Goal: Communication & Community: Answer question/provide support

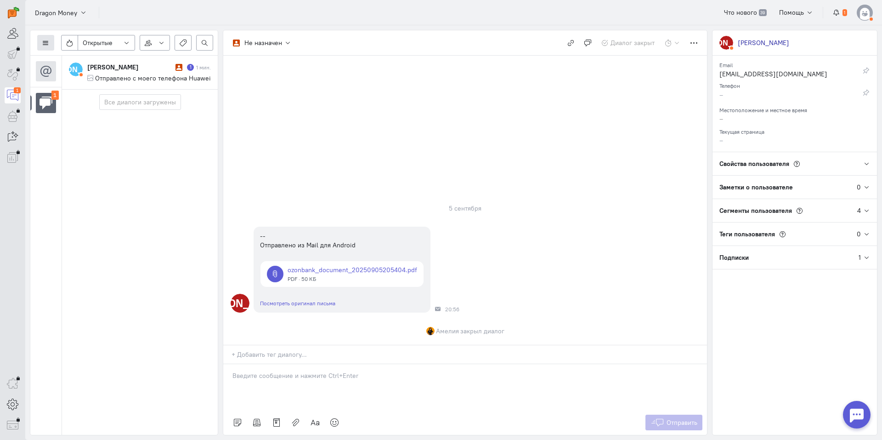
click at [41, 42] on button at bounding box center [45, 43] width 17 height 16
click at [102, 60] on span "Список пользователей" at bounding box center [89, 61] width 68 height 8
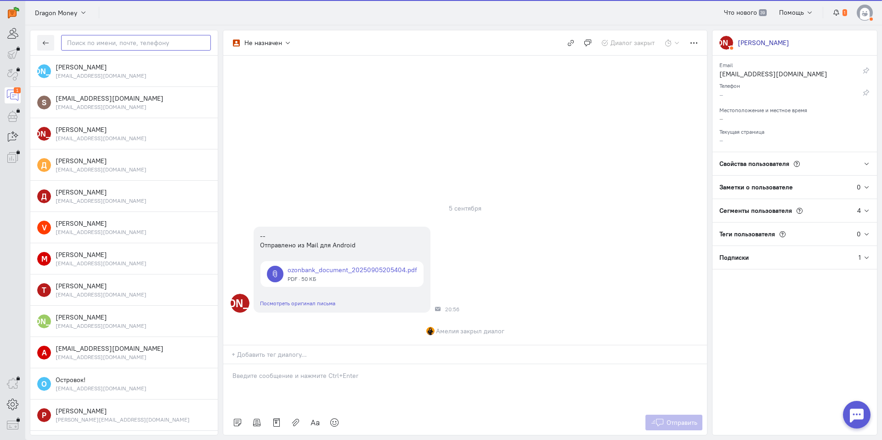
click at [113, 40] on input "text" at bounding box center [136, 43] width 150 height 16
paste input "pikselgan2003@i"
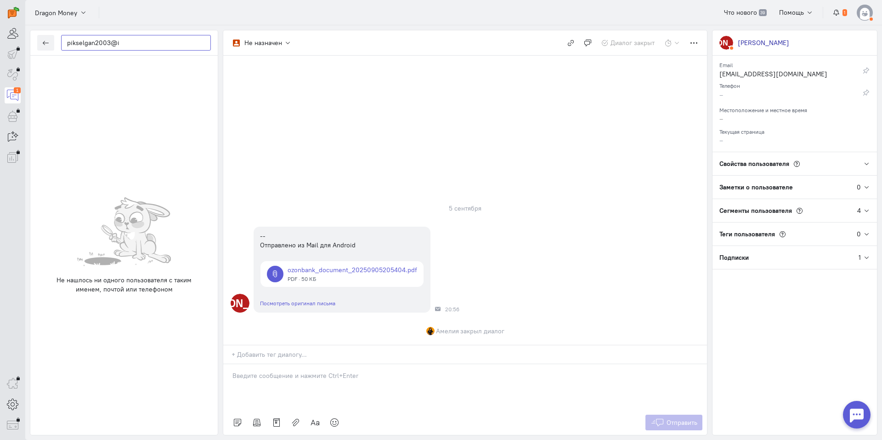
type input "pikselgan2003@i"
drag, startPoint x: 137, startPoint y: 38, endPoint x: 40, endPoint y: 39, distance: 96.1
click at [40, 39] on div "pikselgan2003@i" at bounding box center [124, 42] width 188 height 25
click at [48, 43] on icon "button" at bounding box center [45, 43] width 7 height 7
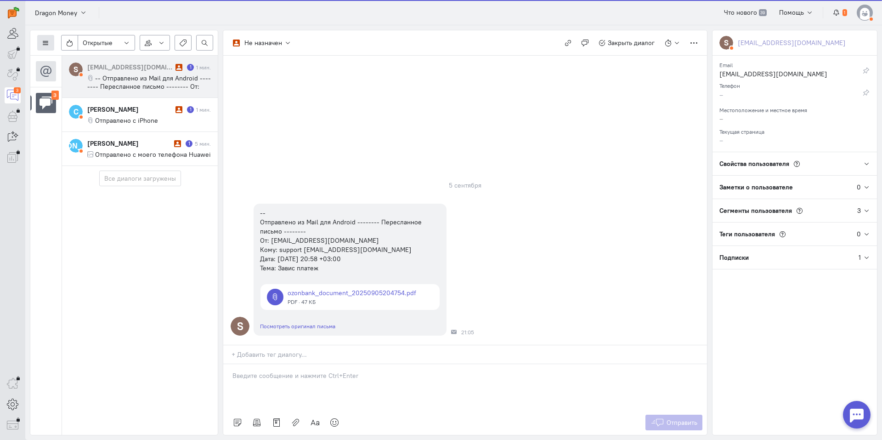
click at [48, 43] on icon at bounding box center [45, 43] width 7 height 7
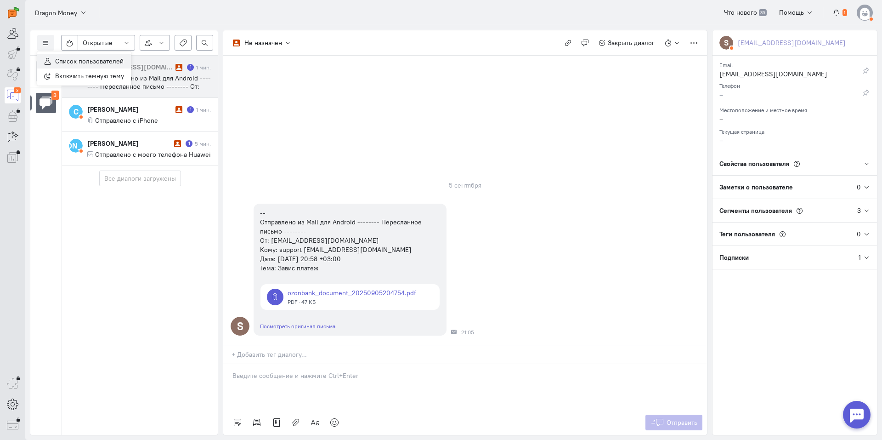
click at [68, 62] on span "Список пользователей" at bounding box center [89, 61] width 68 height 8
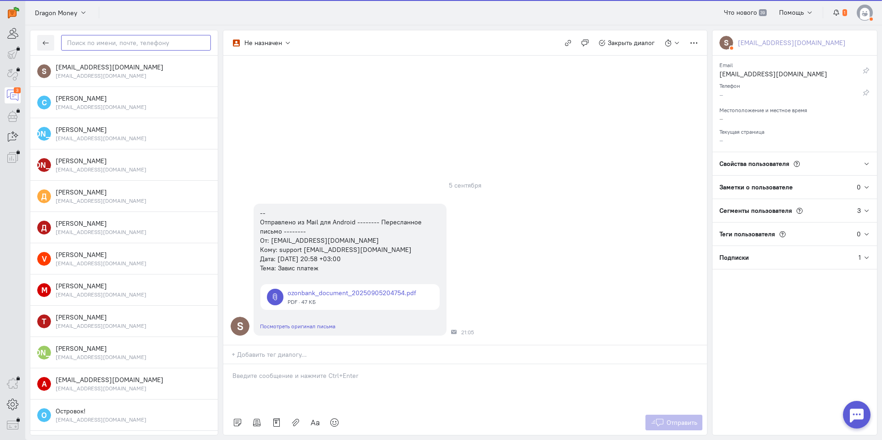
click at [100, 42] on input "text" at bounding box center [136, 43] width 150 height 16
paste input "pikselgan2003@i"
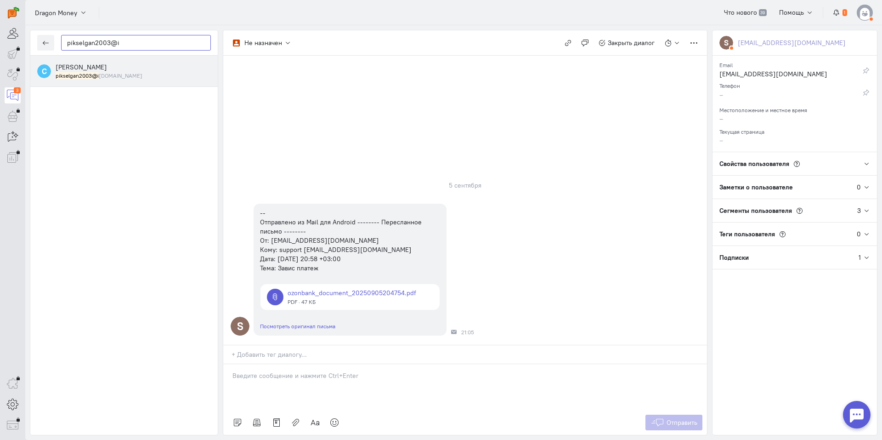
type input "pikselgan2003@i"
click at [97, 76] on mark "pikselgan2003@i" at bounding box center [77, 75] width 43 height 7
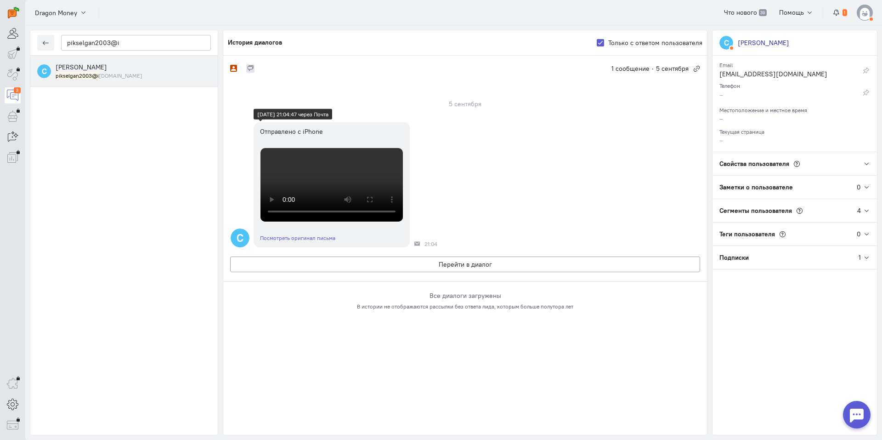
click at [332, 222] on video at bounding box center [332, 185] width 142 height 74
click at [460, 272] on button "Перейти в диалог" at bounding box center [465, 264] width 470 height 16
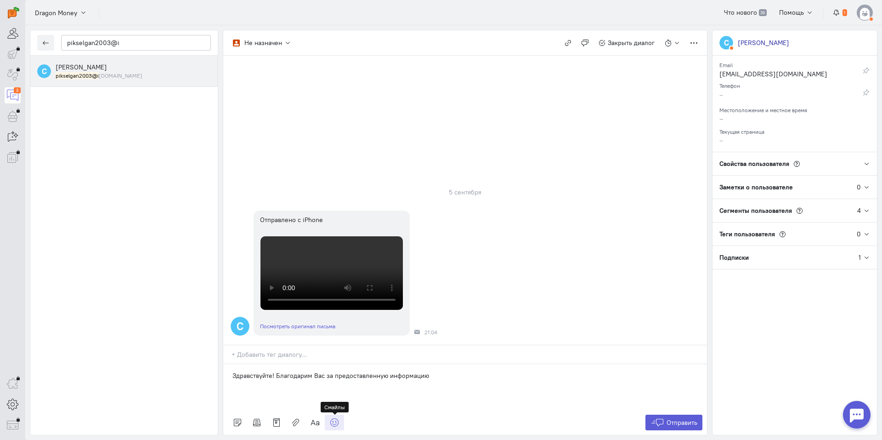
click at [341, 422] on link at bounding box center [334, 423] width 19 height 16
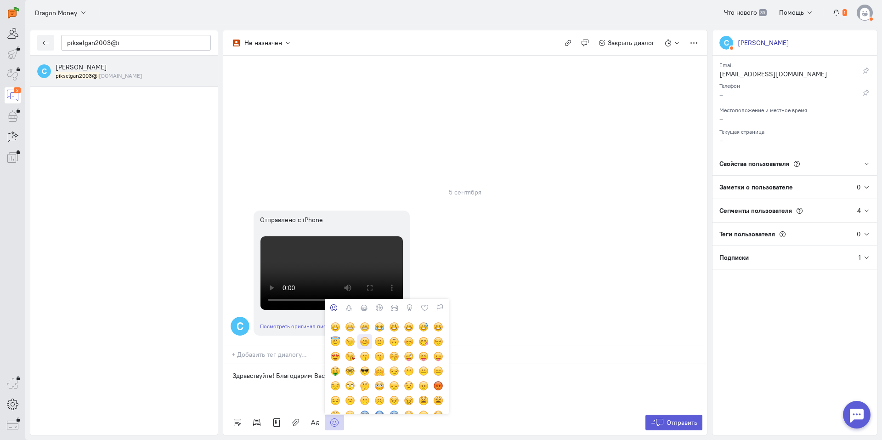
click at [362, 339] on div at bounding box center [365, 341] width 10 height 10
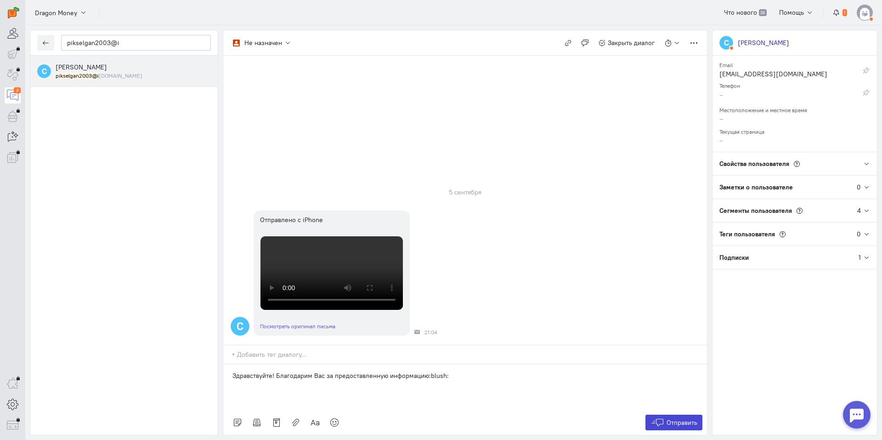
click at [678, 424] on span "Отправить" at bounding box center [682, 422] width 31 height 8
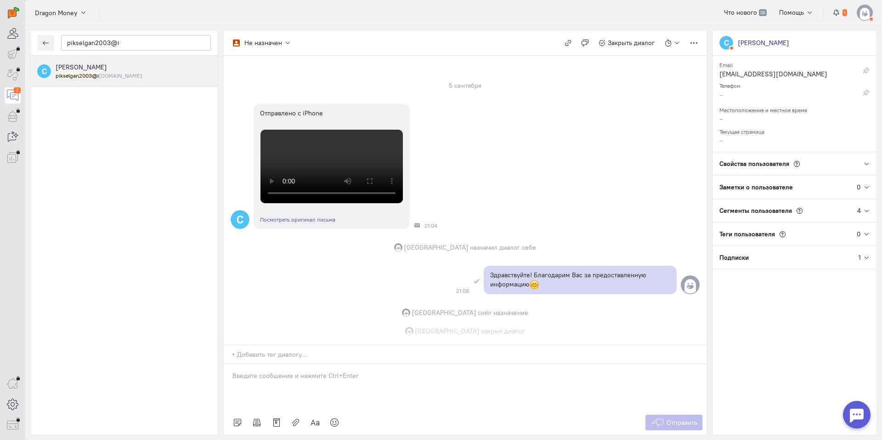
scroll to position [176, 0]
